Goal: Task Accomplishment & Management: Manage account settings

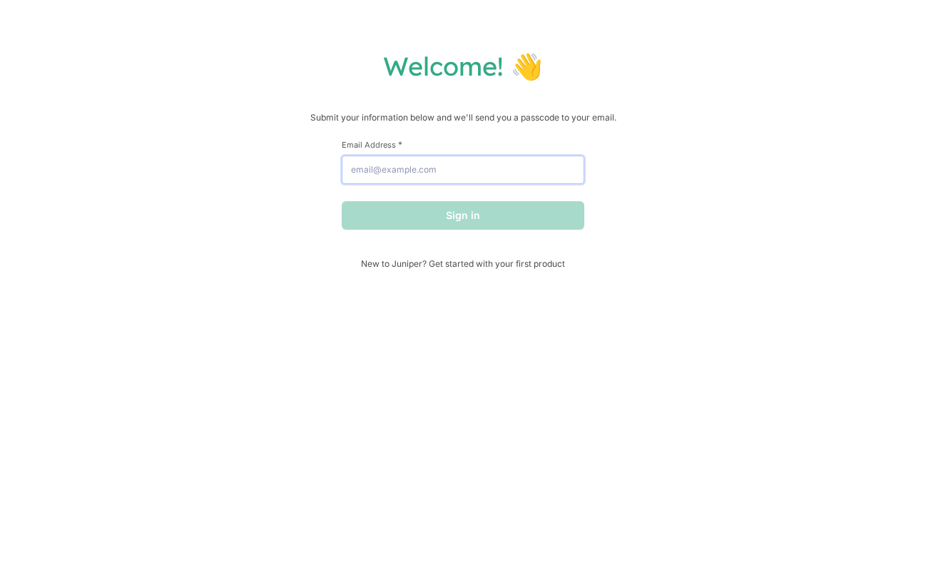
click at [462, 163] on input "Email Address *" at bounding box center [463, 170] width 243 height 29
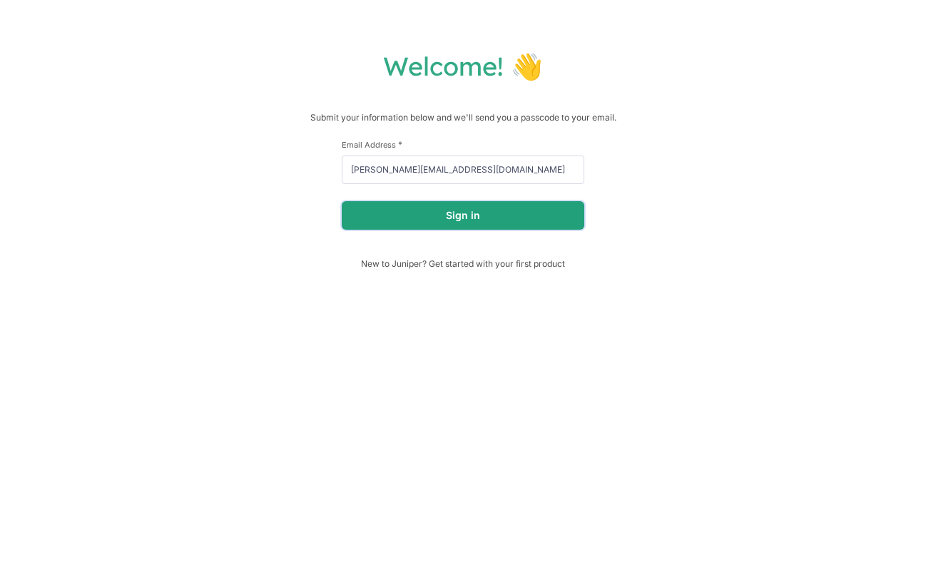
click at [464, 220] on button "Sign in" at bounding box center [463, 215] width 243 height 29
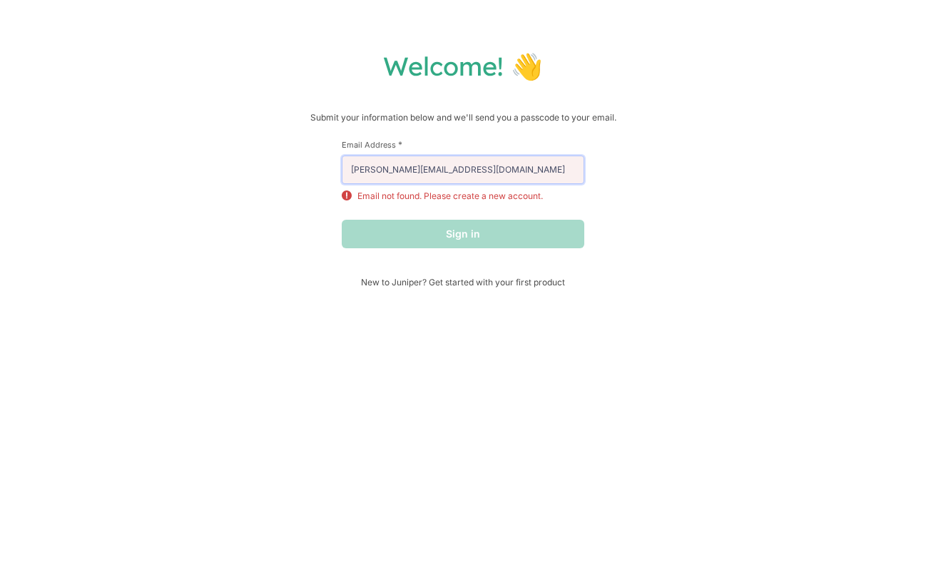
click at [470, 174] on input "[PERSON_NAME][EMAIL_ADDRESS][DOMAIN_NAME]" at bounding box center [463, 170] width 243 height 29
type input "[EMAIL_ADDRESS][DOMAIN_NAME]"
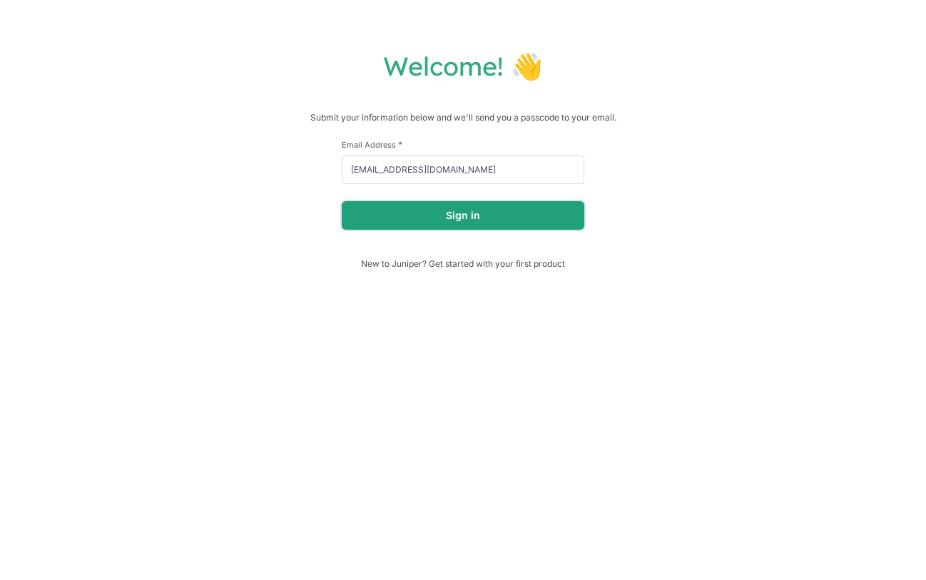
click at [479, 230] on button "Sign in" at bounding box center [463, 215] width 243 height 29
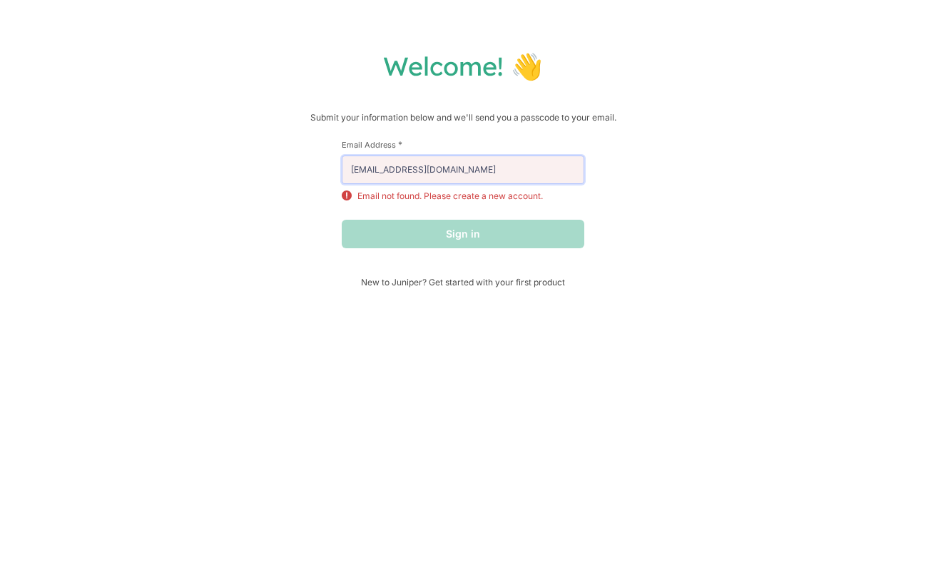
click at [474, 168] on input "[EMAIL_ADDRESS][DOMAIN_NAME]" at bounding box center [463, 170] width 243 height 29
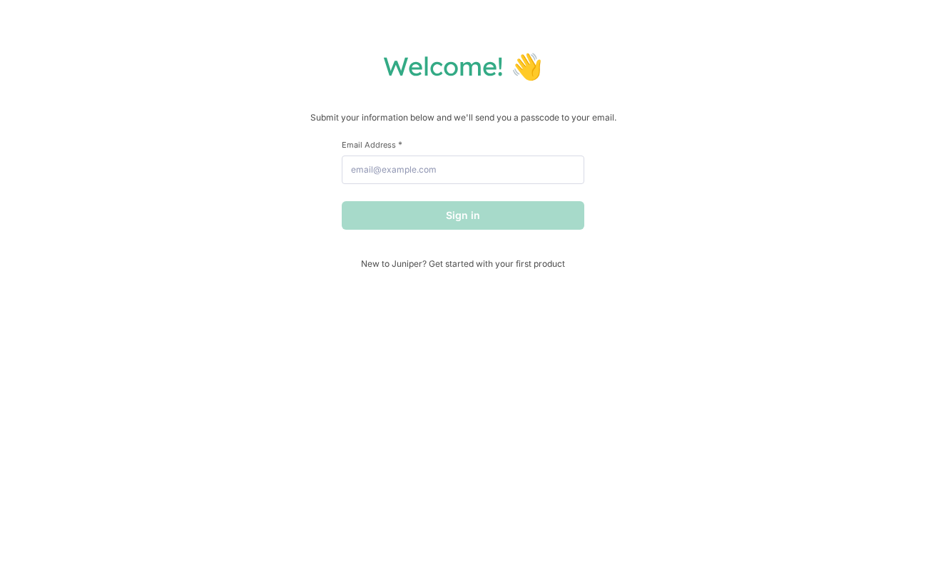
click at [424, 62] on h1 "Welcome! 👋" at bounding box center [463, 66] width 898 height 32
